Goal: Transaction & Acquisition: Purchase product/service

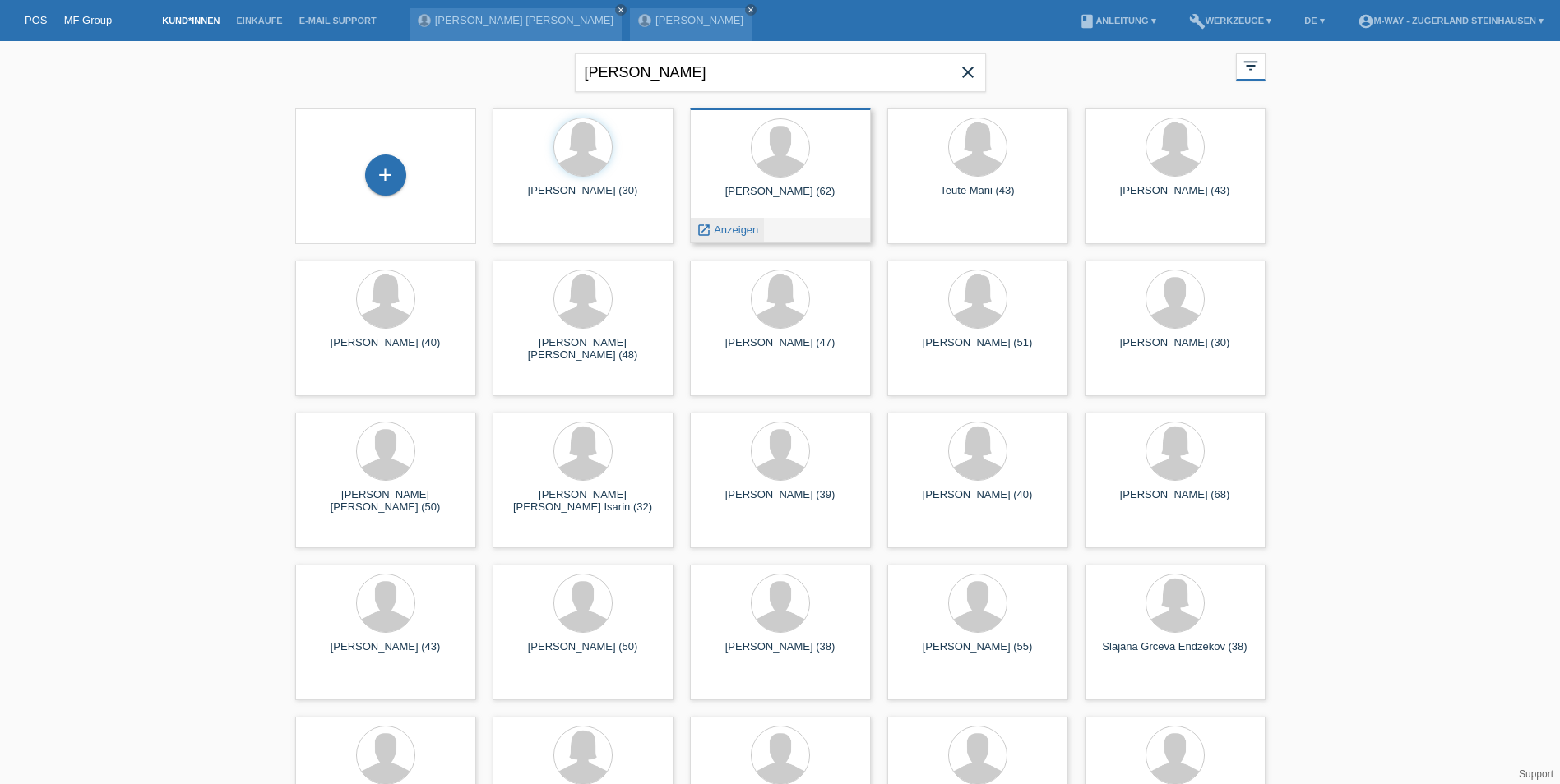
click at [723, 224] on span "Anzeigen" at bounding box center [736, 229] width 44 height 12
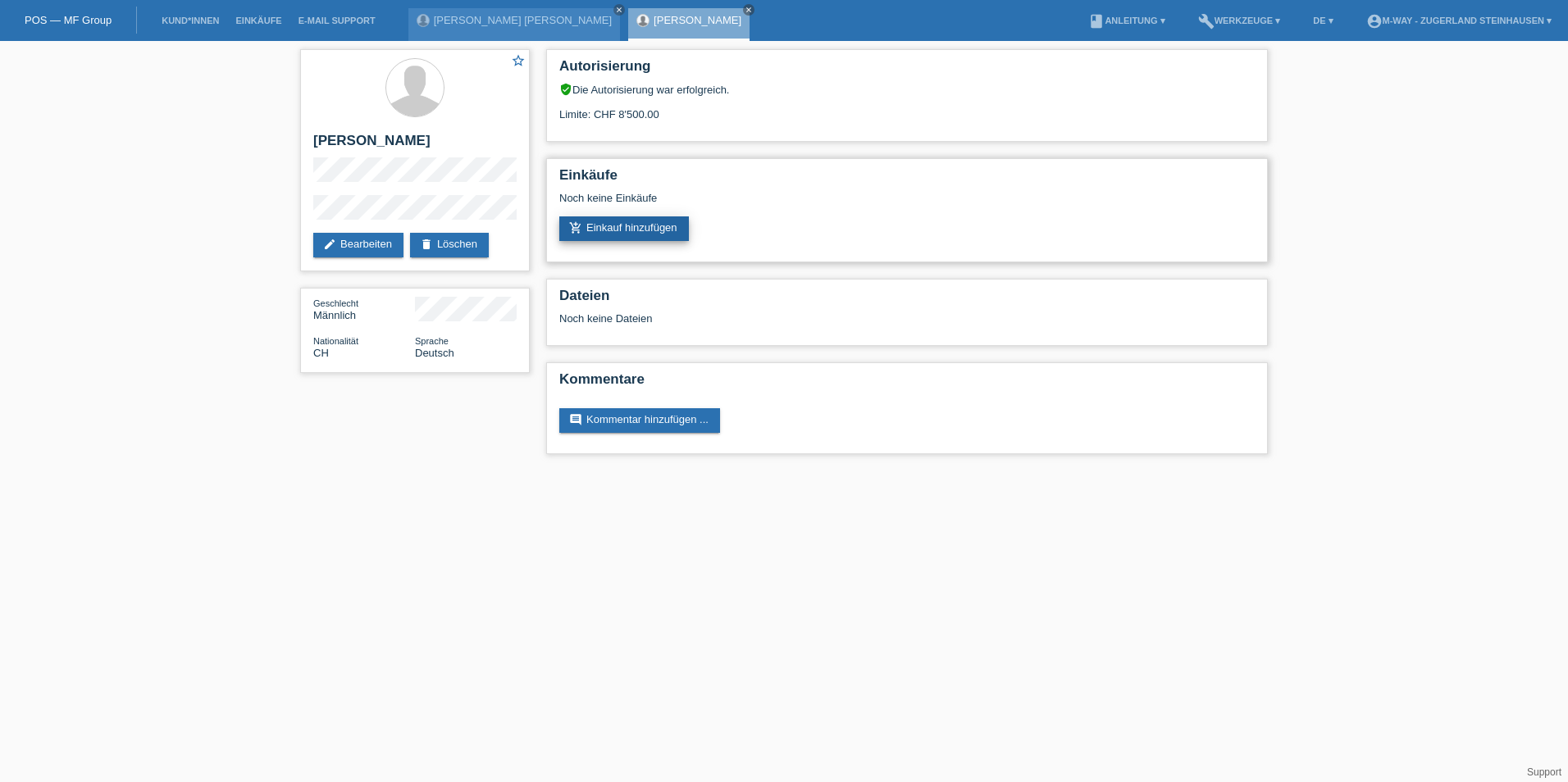
click at [643, 233] on link "add_shopping_cart Einkauf hinzufügen" at bounding box center [624, 228] width 130 height 25
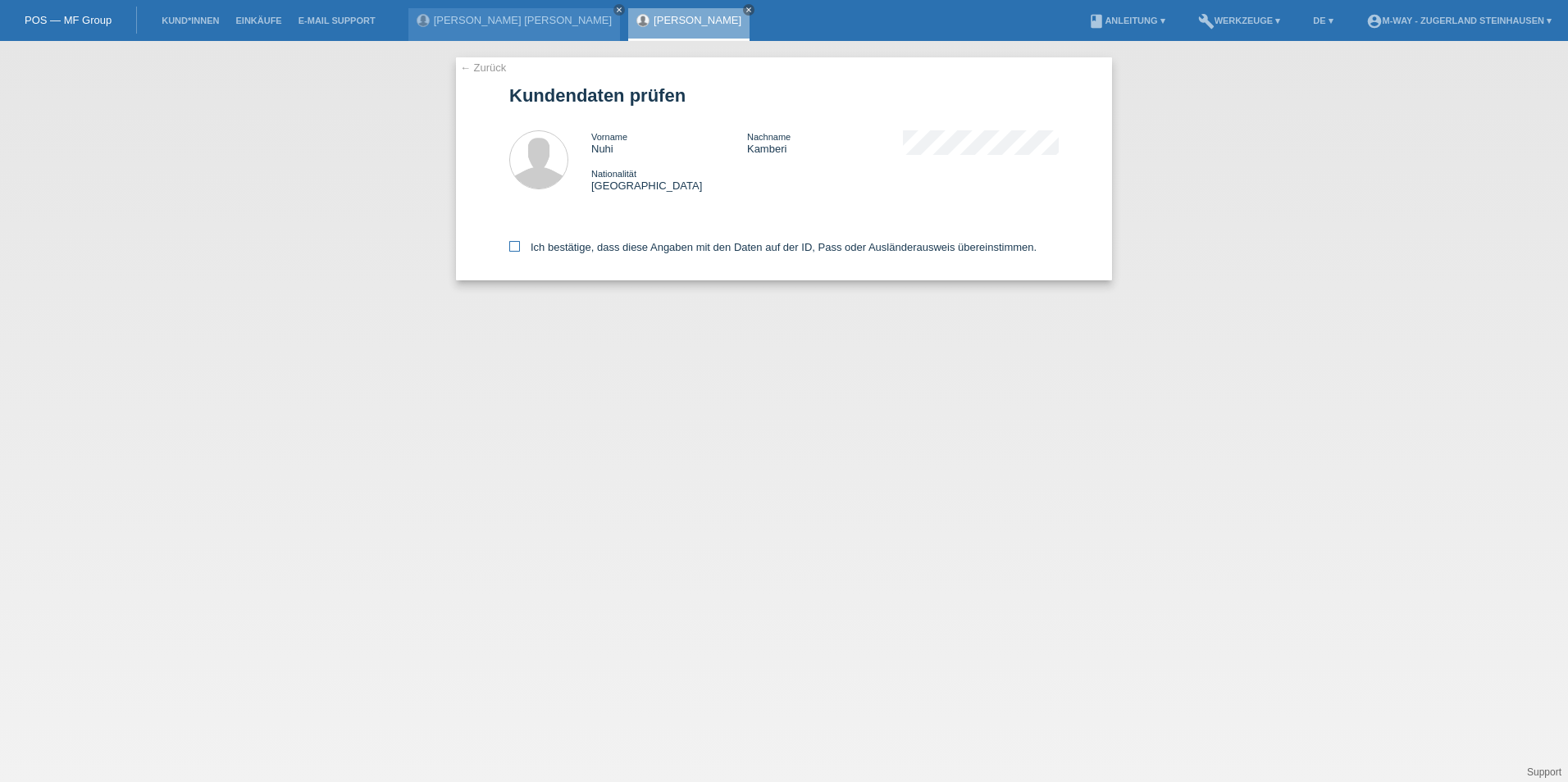
click at [513, 242] on icon at bounding box center [515, 247] width 11 height 11
click at [513, 242] on input "Ich bestätige, dass diese Angaben mit den Daten auf der ID, Pass oder Ausländer…" at bounding box center [515, 247] width 11 height 11
checkbox input "true"
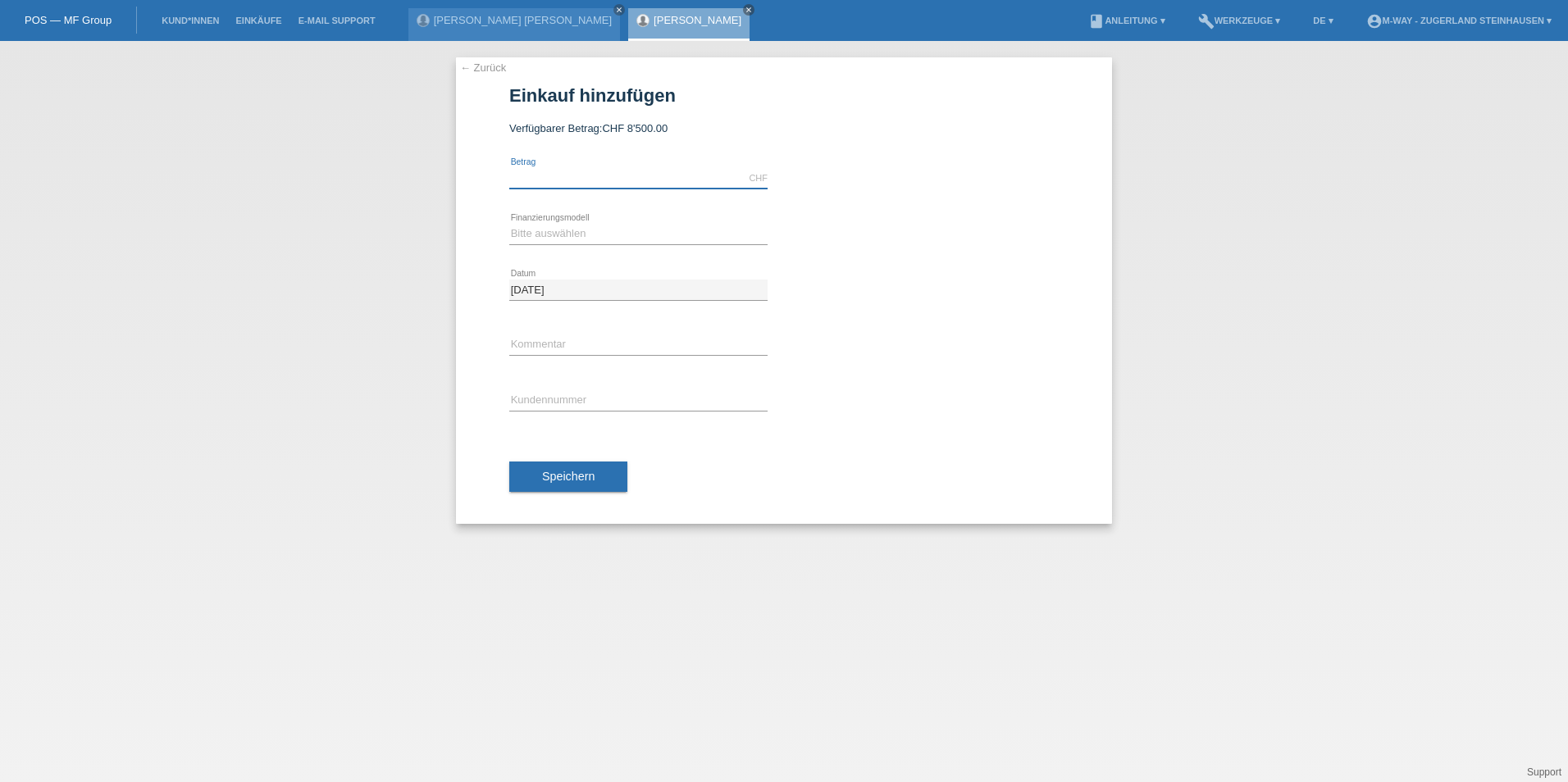
click at [637, 182] on input "text" at bounding box center [638, 179] width 258 height 20
type input "3399.00"
click at [546, 232] on select "Bitte auswählen Fixe Raten Kauf auf Rechnung mit Teilzahlungsoption" at bounding box center [638, 233] width 258 height 19
select select "77"
click at [509, 224] on select "Bitte auswählen Fixe Raten Kauf auf Rechnung mit Teilzahlungsoption" at bounding box center [638, 233] width 258 height 19
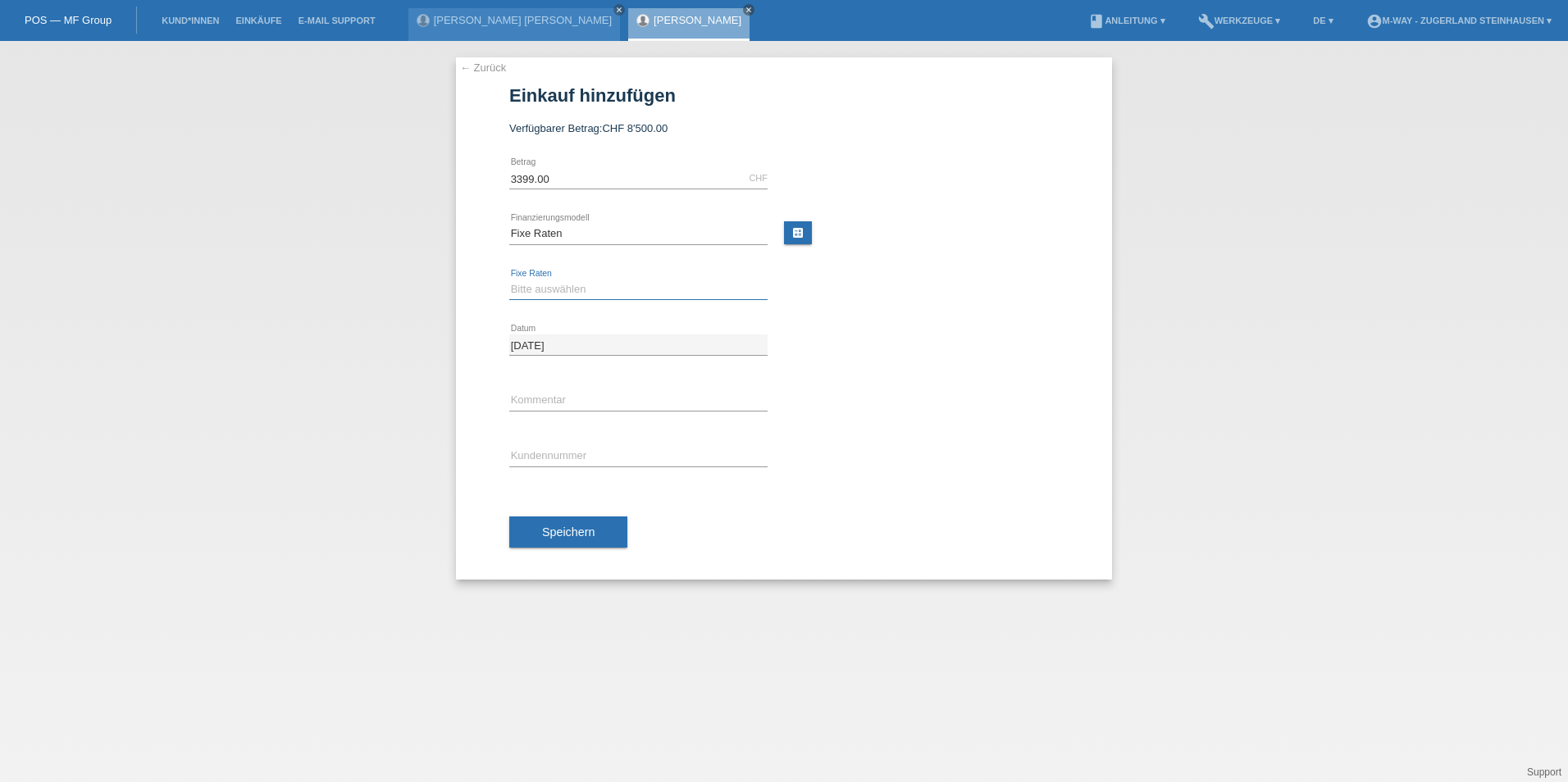
click at [534, 288] on select "Bitte auswählen 4 Raten 5 Raten 6 Raten 7 Raten 8 Raten 9 Raten 10 Raten 11 Rat…" at bounding box center [638, 289] width 258 height 19
select select "202"
click at [509, 280] on select "Bitte auswählen 4 Raten 5 Raten 6 Raten 7 Raten 8 Raten 9 Raten 10 Raten 11 Rat…" at bounding box center [638, 289] width 258 height 19
click at [530, 451] on input "text" at bounding box center [638, 456] width 258 height 20
type input "K166156"
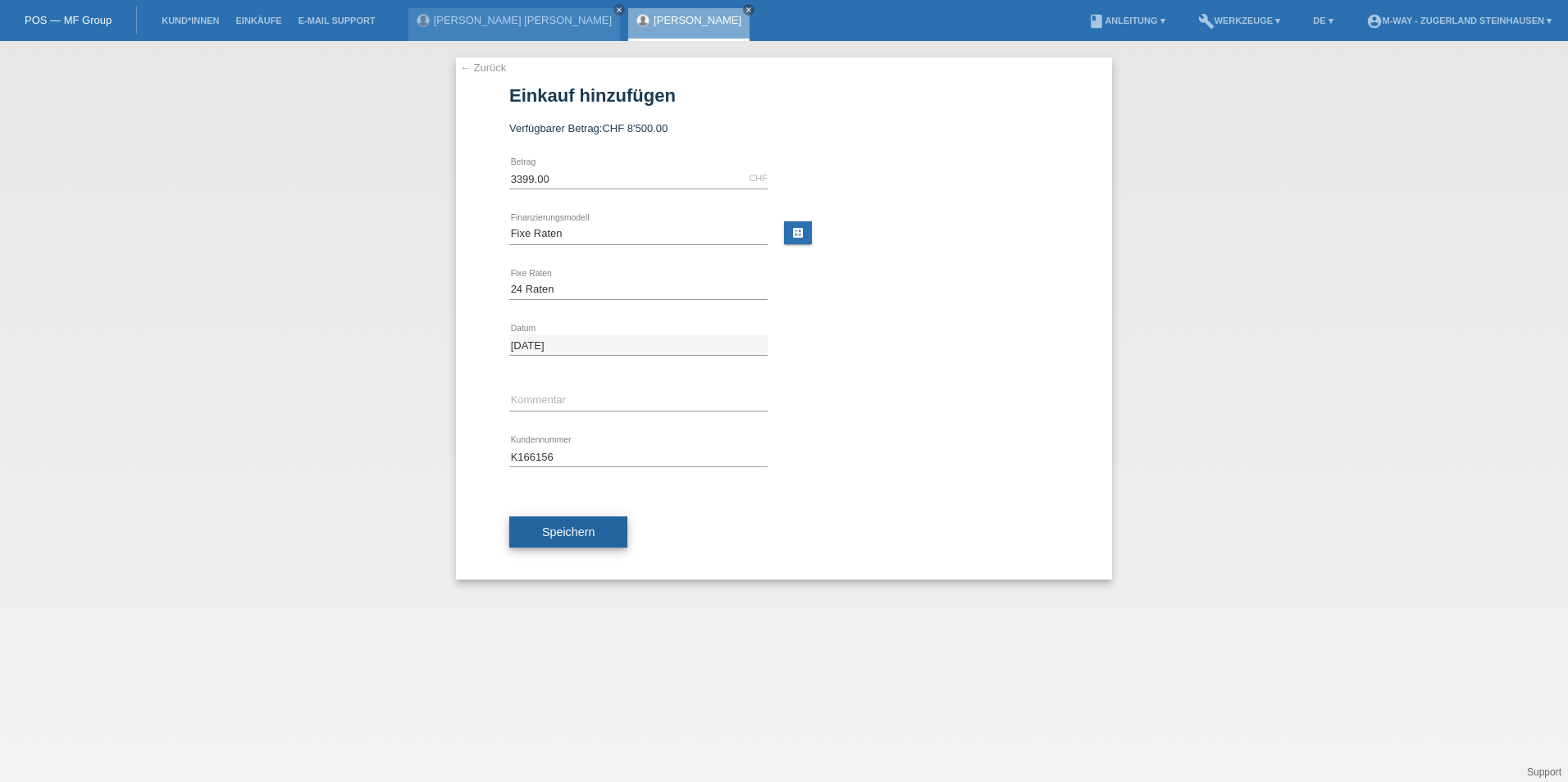
click at [568, 531] on span "Speichern" at bounding box center [568, 532] width 53 height 13
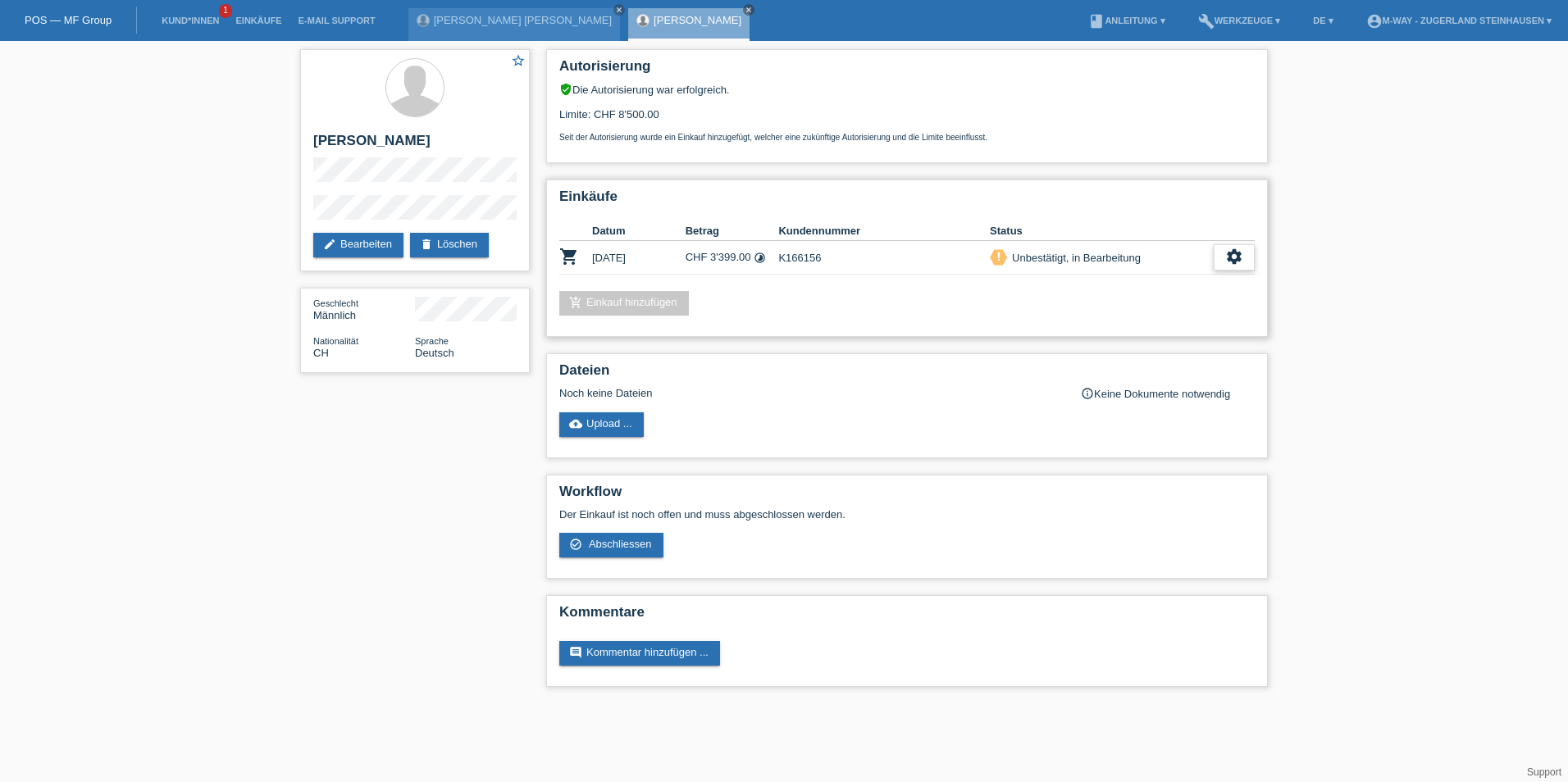
click at [1233, 256] on icon "settings" at bounding box center [1235, 257] width 18 height 18
click at [1104, 327] on span "Abschliessen" at bounding box center [1105, 332] width 68 height 19
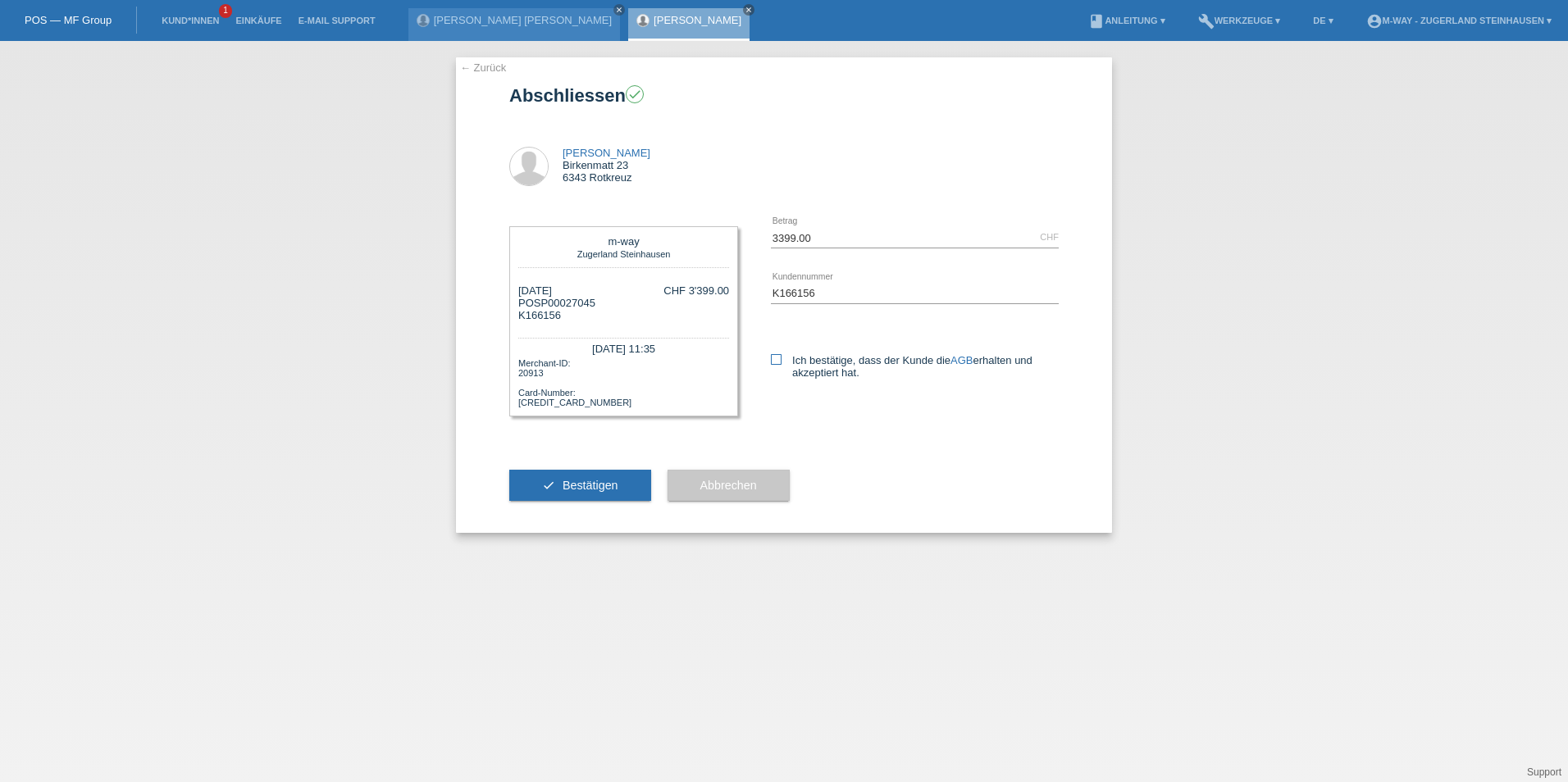
click at [778, 361] on icon at bounding box center [777, 360] width 11 height 11
click at [778, 361] on input "Ich bestätige, dass der Kunde die AGB erhalten und akzeptiert hat." at bounding box center [777, 360] width 11 height 11
checkbox input "true"
click at [576, 482] on span "Bestätigen" at bounding box center [591, 485] width 56 height 13
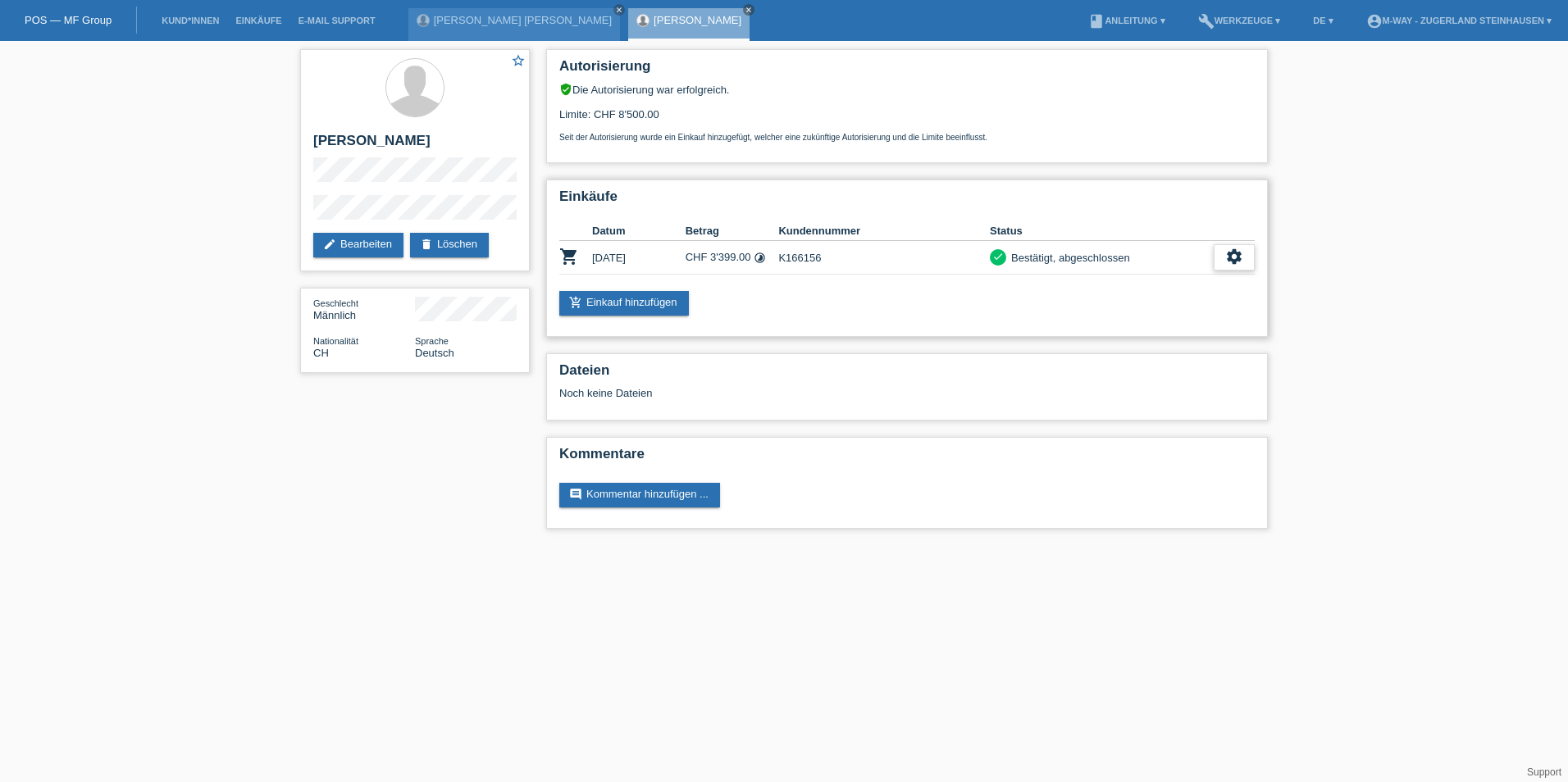
click at [1233, 252] on icon "settings" at bounding box center [1235, 257] width 18 height 18
click at [1153, 307] on span "AGB herunterladen" at bounding box center [1164, 307] width 96 height 19
